Goal: Task Accomplishment & Management: Manage account settings

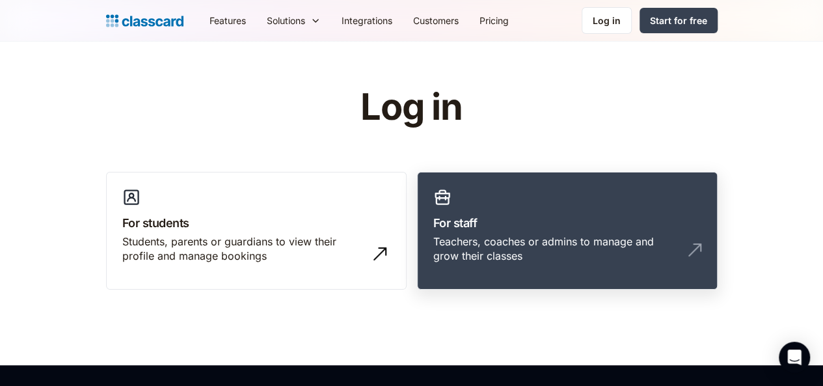
click at [535, 237] on div "Teachers, coaches or admins to manage and grow their classes" at bounding box center [554, 248] width 242 height 29
click at [550, 206] on link "For staff Teachers, coaches or admins to manage and grow their classes" at bounding box center [567, 231] width 301 height 118
